Goal: Check status

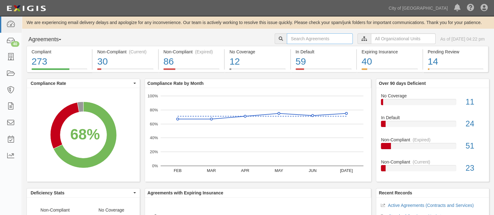
click at [299, 39] on input "text" at bounding box center [320, 38] width 66 height 11
type input "154724"
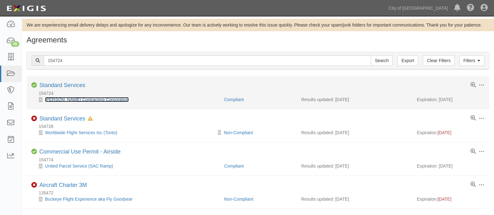
click at [81, 98] on link "[PERSON_NAME] Contracting Corporation" at bounding box center [87, 99] width 84 height 5
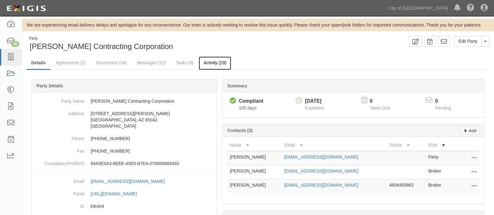
click at [208, 64] on link "Activity (29)" at bounding box center [215, 63] width 32 height 13
